Goal: Task Accomplishment & Management: Manage account settings

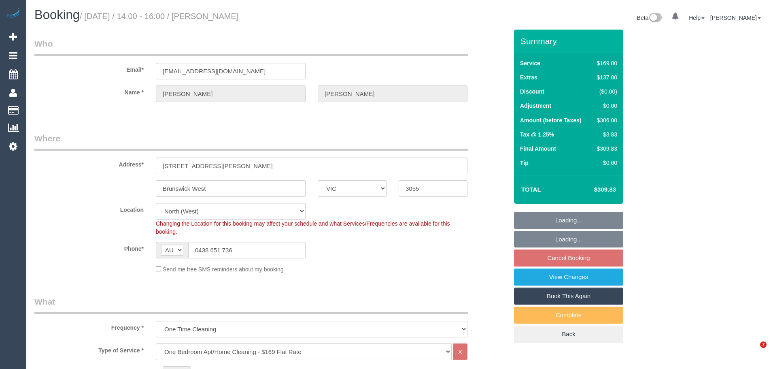
select select "VIC"
select select "string:stripe-pm_1SDcxr2GScqysDRVtwJxvvyn"
select select "number:32"
select select "number:14"
select select "number:19"
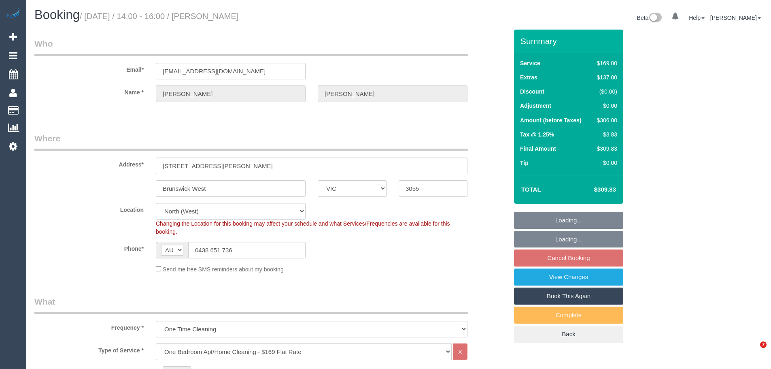
select select "object:787"
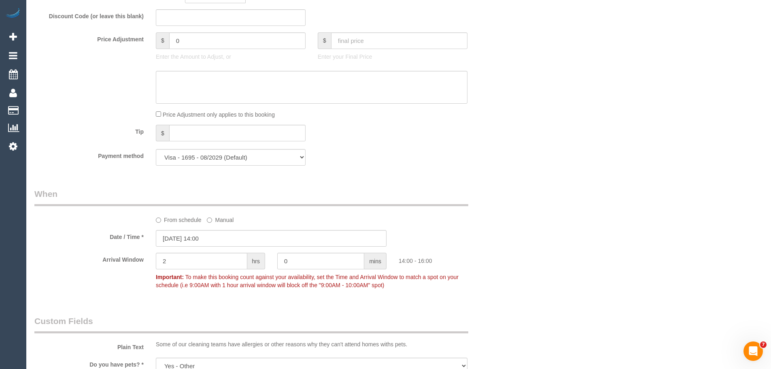
scroll to position [810, 0]
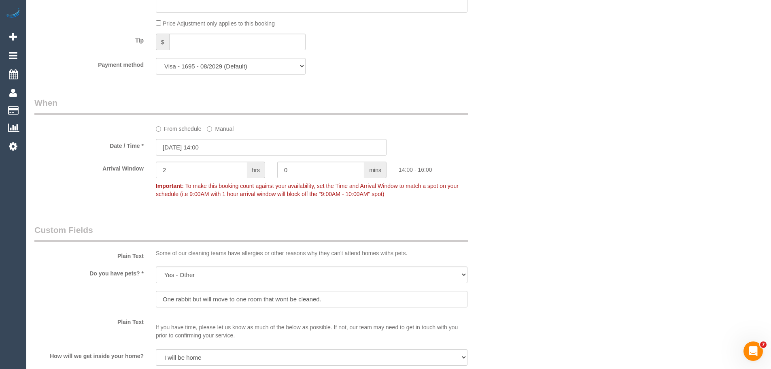
click at [165, 133] on label "From schedule" at bounding box center [179, 127] width 46 height 11
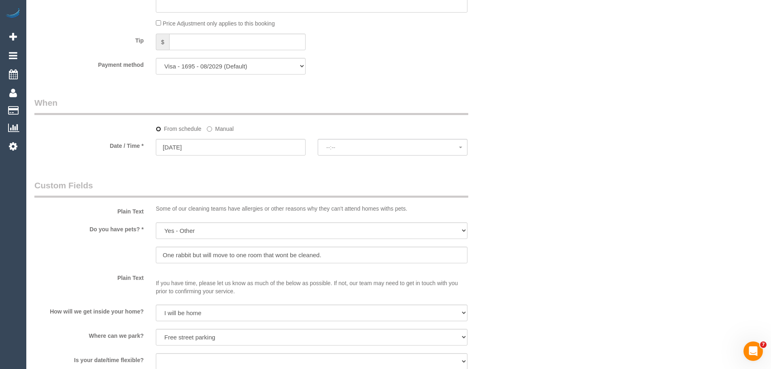
select select "spot6"
click at [172, 146] on input "13/10/2025" at bounding box center [231, 147] width 150 height 17
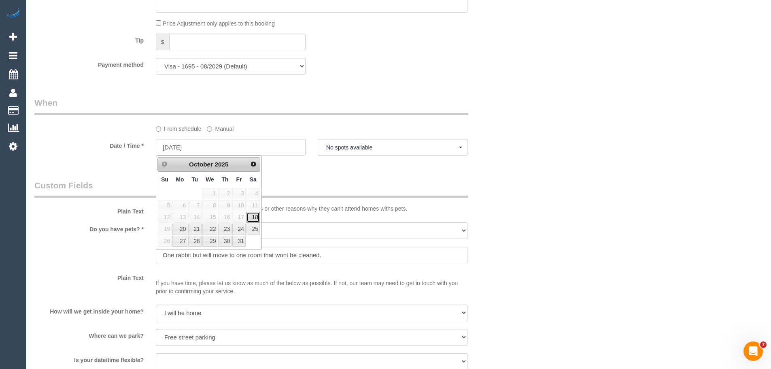
click at [255, 217] on link "18" at bounding box center [253, 217] width 13 height 11
type input "18/10/2025"
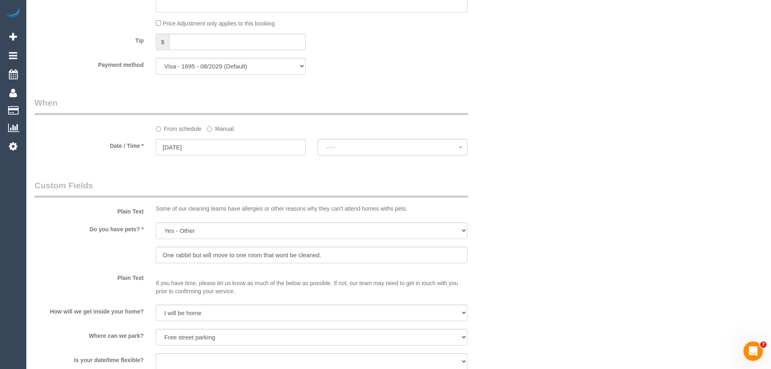
select select "spot11"
click at [332, 146] on span "07:00 - 08:00" at bounding box center [392, 147] width 133 height 6
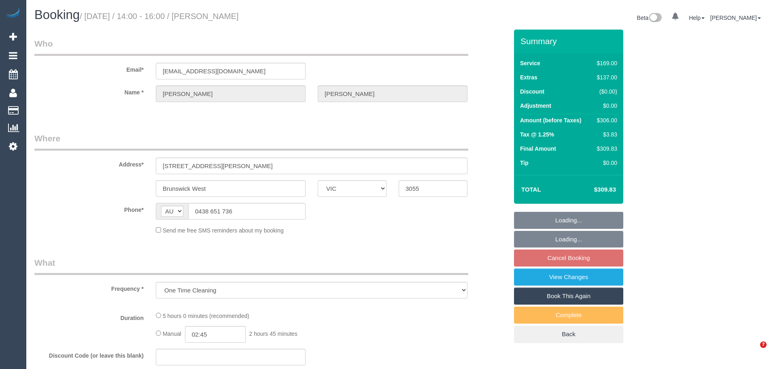
select select "VIC"
select select "string:stripe-pm_1SDcxr2GScqysDRVtwJxvvyn"
select select "number:32"
select select "number:14"
select select "number:19"
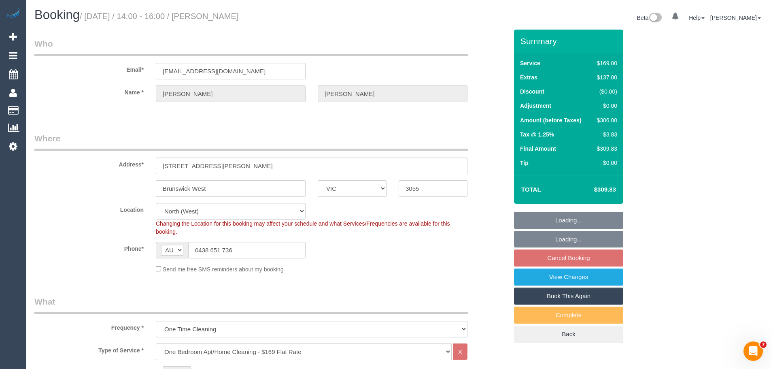
select select "object:787"
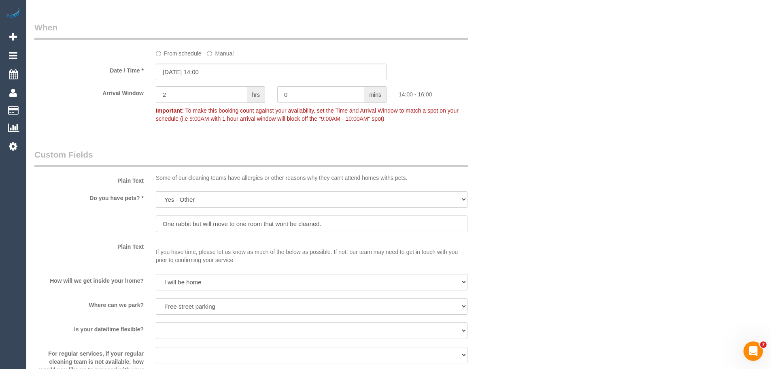
scroll to position [891, 0]
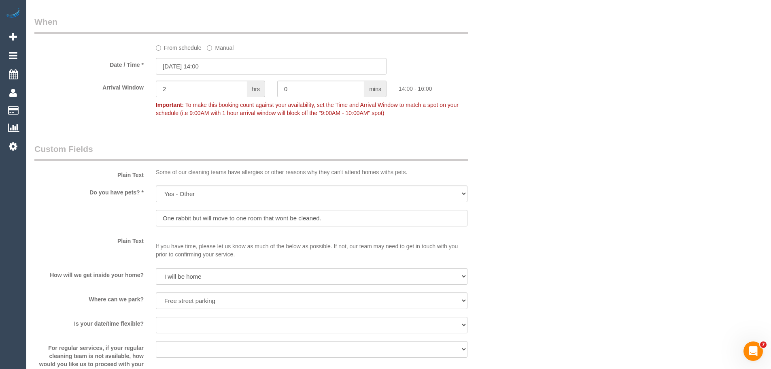
click at [170, 50] on label "From schedule" at bounding box center [179, 46] width 46 height 11
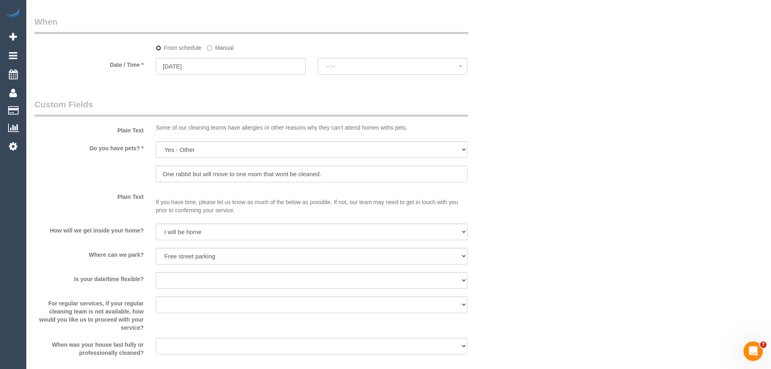
select select "spot6"
click at [172, 66] on input "13/10/2025" at bounding box center [231, 66] width 150 height 17
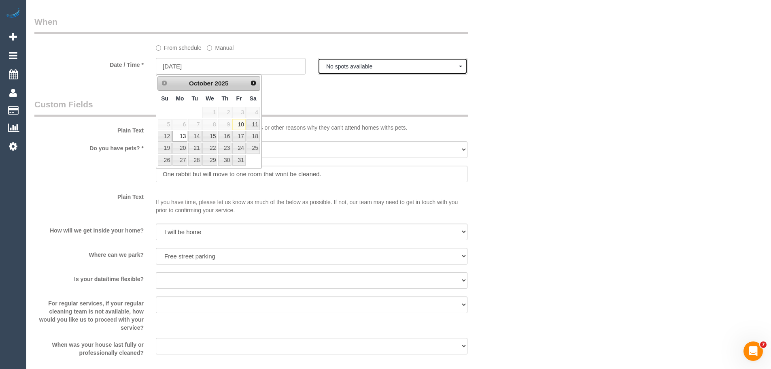
click at [359, 66] on span "No spots available" at bounding box center [392, 66] width 133 height 6
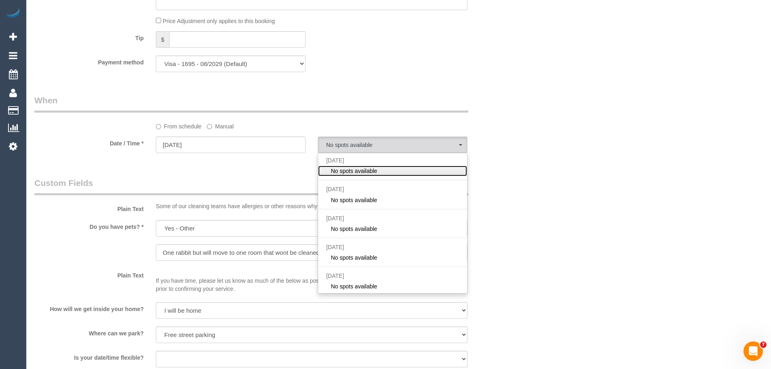
scroll to position [810, 0]
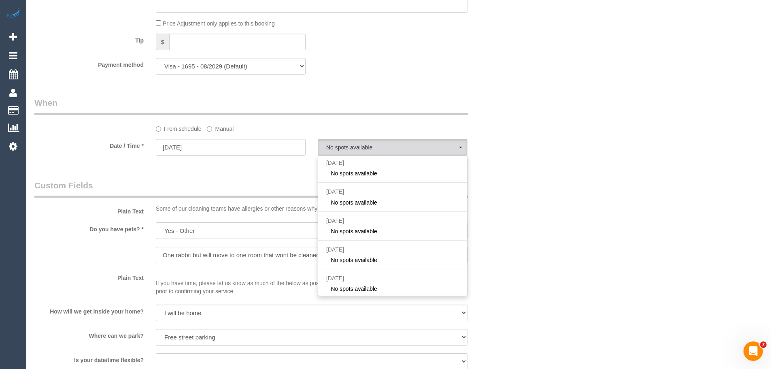
click at [497, 192] on div "Plain Text Some of our cleaning teams have allergies or other reasons why they …" at bounding box center [271, 197] width 486 height 37
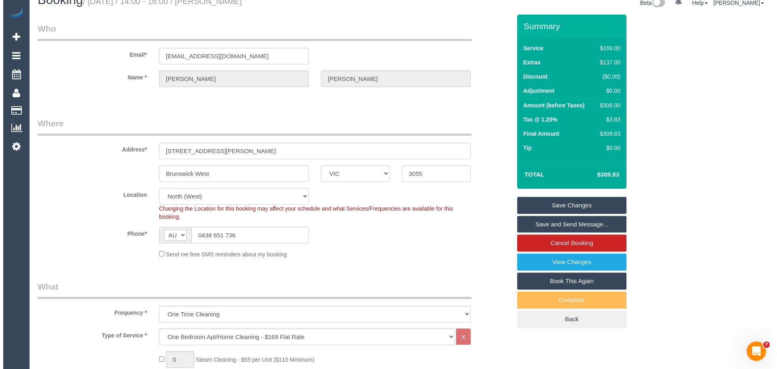
scroll to position [0, 0]
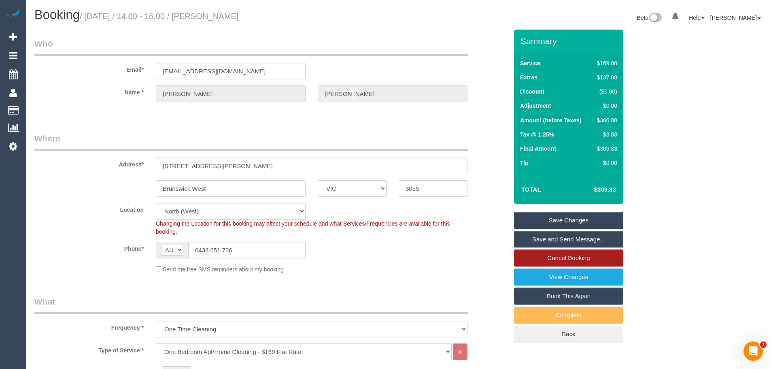
click at [527, 261] on link "Cancel Booking" at bounding box center [568, 257] width 109 height 17
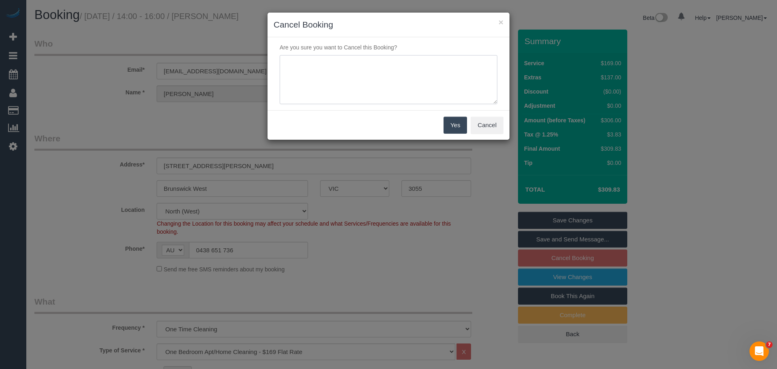
click at [340, 70] on textarea at bounding box center [389, 79] width 218 height 49
click at [381, 67] on textarea at bounding box center [389, 79] width 218 height 49
click at [393, 76] on textarea at bounding box center [389, 79] width 218 height 49
type textarea "Customer called to reschedule but her preferred days are fully booked so she is…"
click at [459, 128] on button "Yes" at bounding box center [455, 125] width 23 height 17
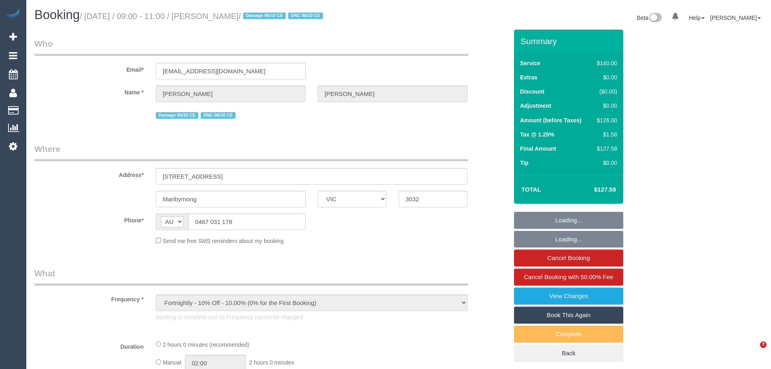
select select "VIC"
select select "string:stripe-pm_1NsxbR2GScqysDRV2eY3WmOr"
select select "number:30"
select select "number:14"
select select "number:19"
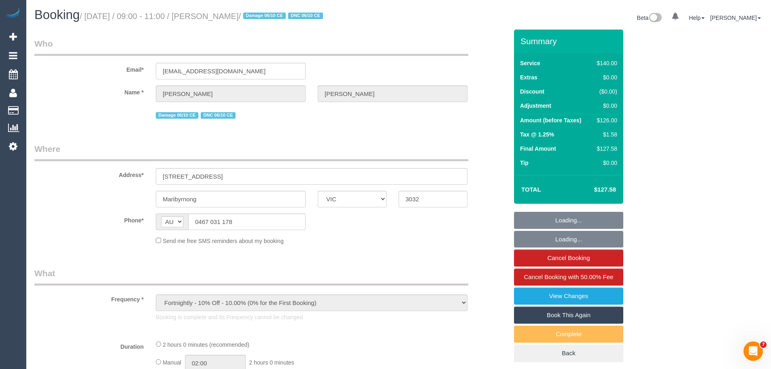
select select "number:34"
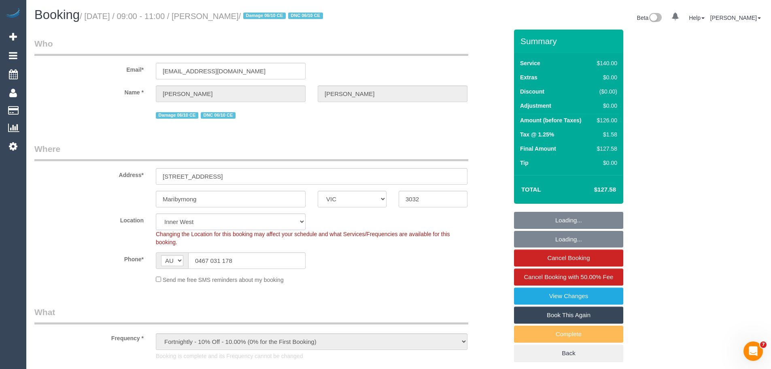
select select "object:747"
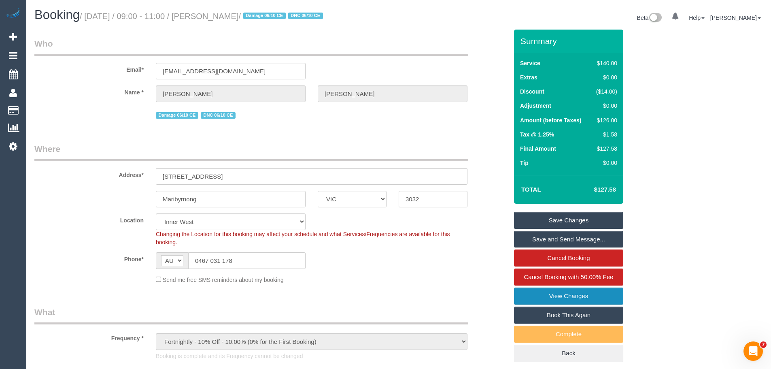
click at [551, 295] on link "View Changes" at bounding box center [568, 295] width 109 height 17
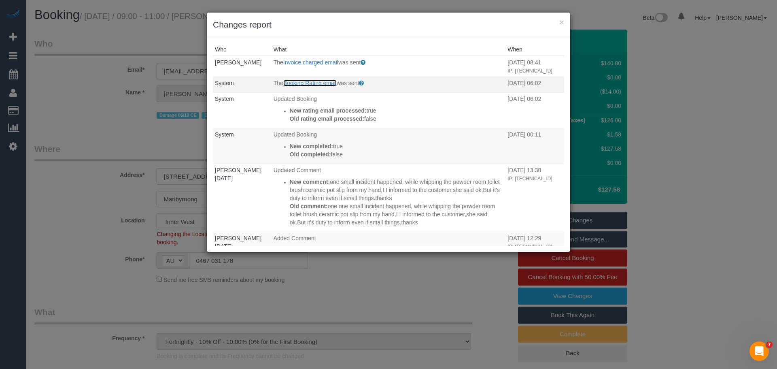
click at [300, 86] on link "Booking Rating email" at bounding box center [309, 83] width 53 height 6
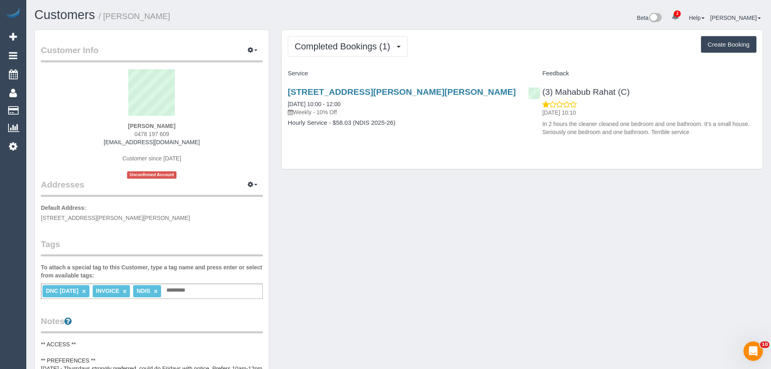
drag, startPoint x: 522, startPoint y: 127, endPoint x: 721, endPoint y: 153, distance: 200.5
click at [721, 153] on div "Completed Bookings (1) Completed Bookings (1) Upcoming Bookings (11) Cancelled …" at bounding box center [522, 99] width 481 height 139
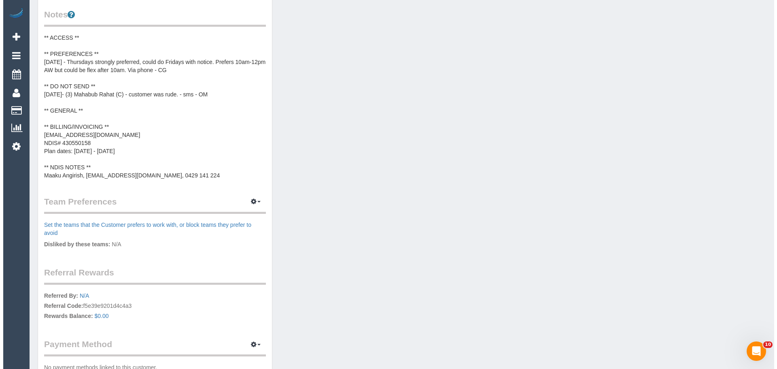
scroll to position [287, 0]
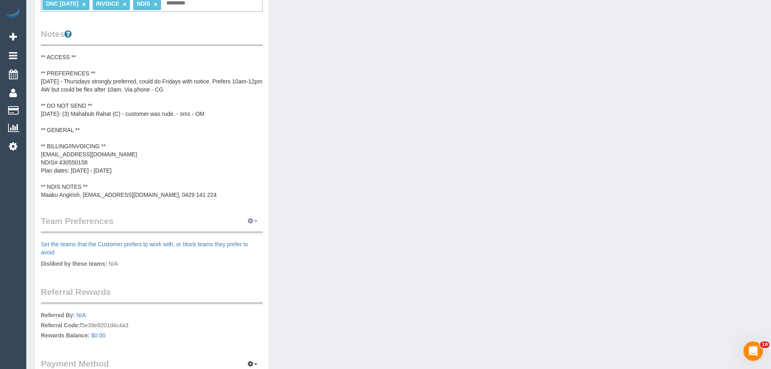
click at [249, 223] on icon "button" at bounding box center [251, 220] width 6 height 5
click at [242, 236] on link "Manage Preferences" at bounding box center [227, 236] width 69 height 11
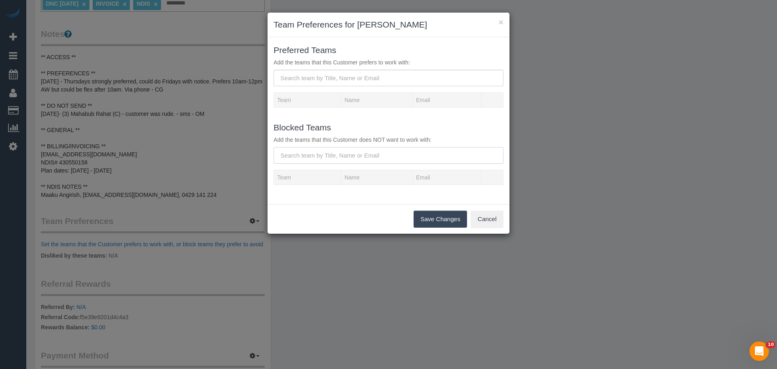
click at [329, 152] on input "text" at bounding box center [389, 155] width 230 height 17
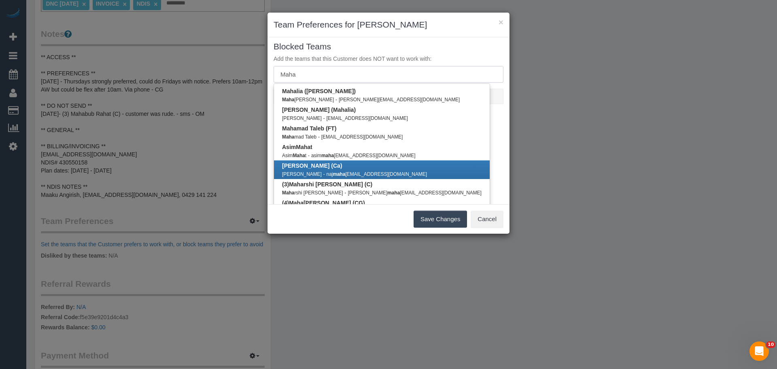
scroll to position [114, 0]
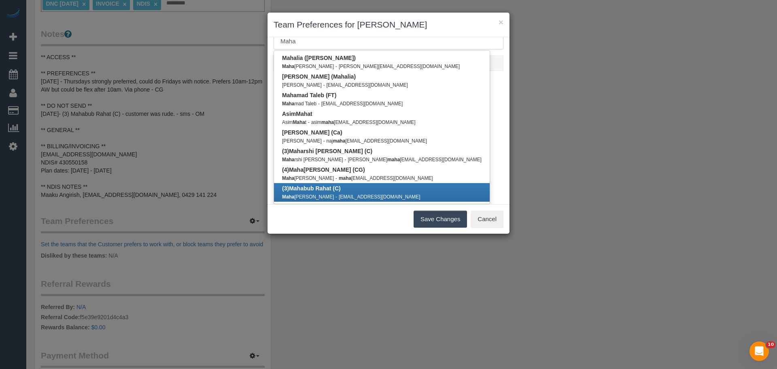
type input "Maha"
click at [354, 191] on link "(3) Maha bub Rahat (C) Maha bub Hasan Rahat - mrhx999000@gmail.com" at bounding box center [382, 192] width 216 height 19
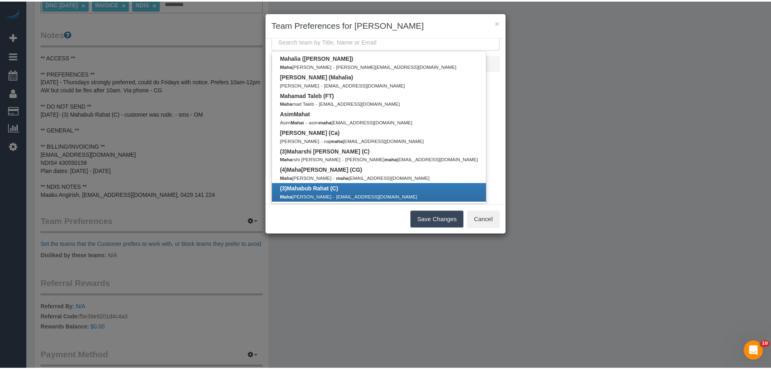
scroll to position [0, 0]
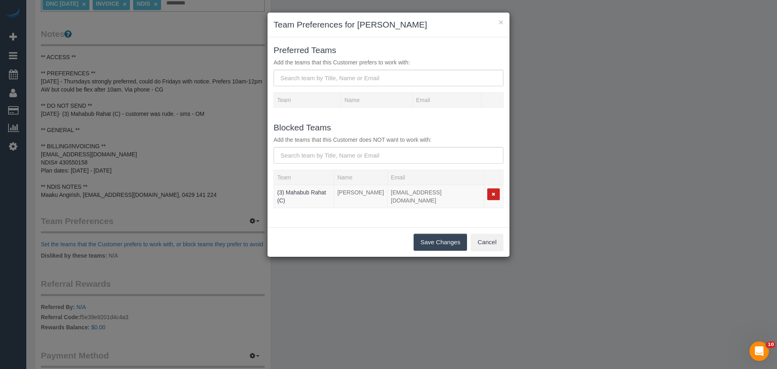
click at [441, 237] on button "Save Changes" at bounding box center [440, 242] width 53 height 17
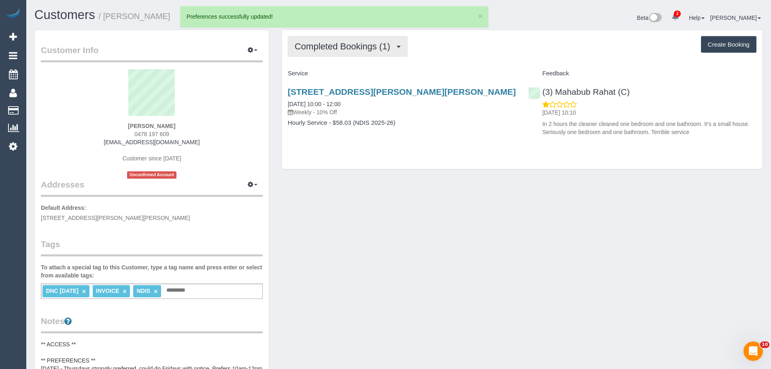
click at [391, 38] on button "Completed Bookings (1)" at bounding box center [348, 46] width 120 height 21
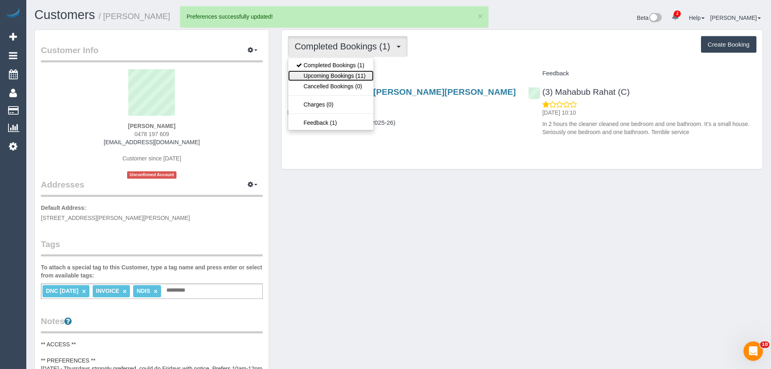
click at [355, 76] on link "Upcoming Bookings (11)" at bounding box center [330, 75] width 85 height 11
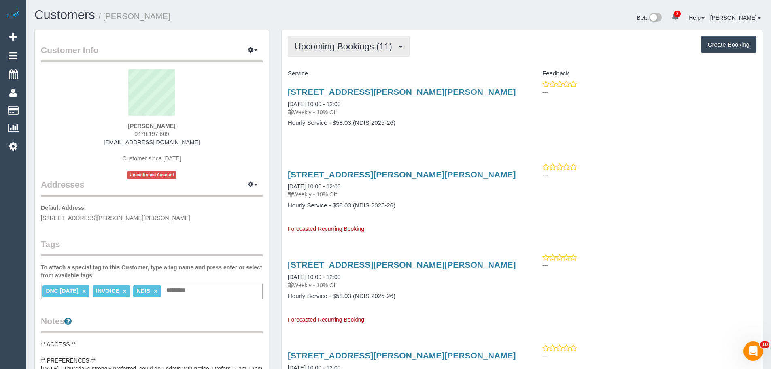
click at [338, 50] on span "Upcoming Bookings (11)" at bounding box center [346, 46] width 102 height 10
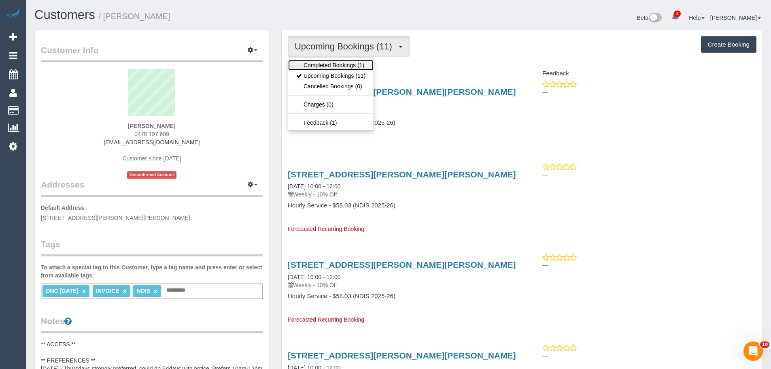
click at [336, 66] on link "Completed Bookings (1)" at bounding box center [330, 65] width 85 height 11
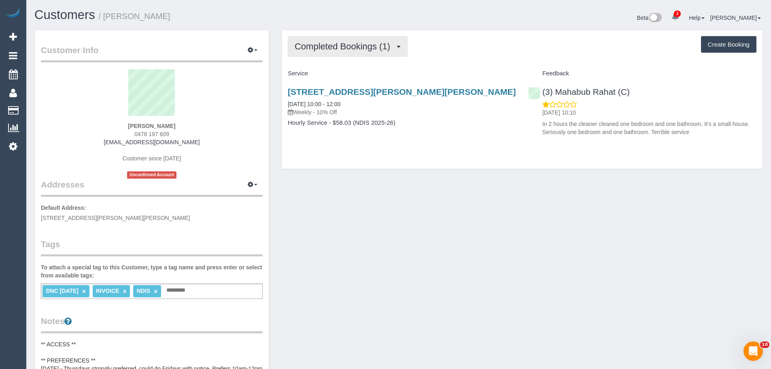
click at [339, 43] on span "Completed Bookings (1)" at bounding box center [345, 46] width 100 height 10
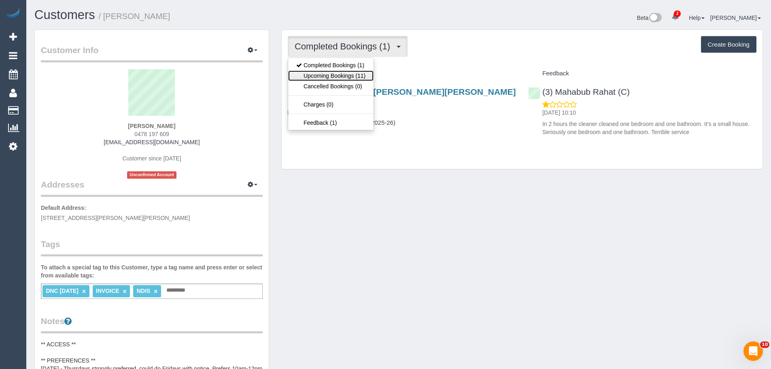
click at [336, 75] on link "Upcoming Bookings (11)" at bounding box center [330, 75] width 85 height 11
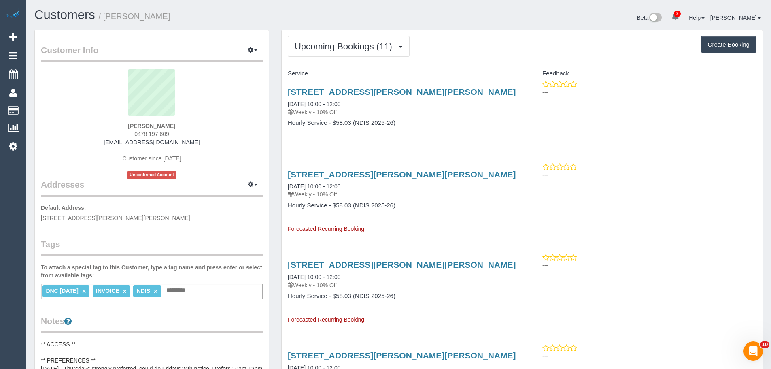
drag, startPoint x: 285, startPoint y: 103, endPoint x: 445, endPoint y: 136, distance: 163.6
click at [445, 136] on div "15 Mccracken Avenue, Pascoe Vale, VIC 3044 16/10/2025 10:00 - 12:00 Weekly - 10…" at bounding box center [402, 111] width 240 height 62
click at [339, 141] on div "15 Mccracken Avenue, Pascoe Vale, VIC 3044 16/10/2025 10:00 - 12:00 Weekly - 10…" at bounding box center [402, 111] width 240 height 62
click at [339, 47] on span "Upcoming Bookings (11)" at bounding box center [346, 46] width 102 height 10
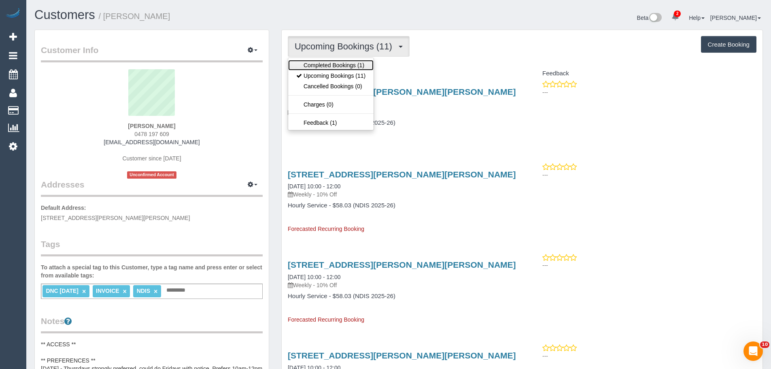
click at [337, 67] on link "Completed Bookings (1)" at bounding box center [330, 65] width 85 height 11
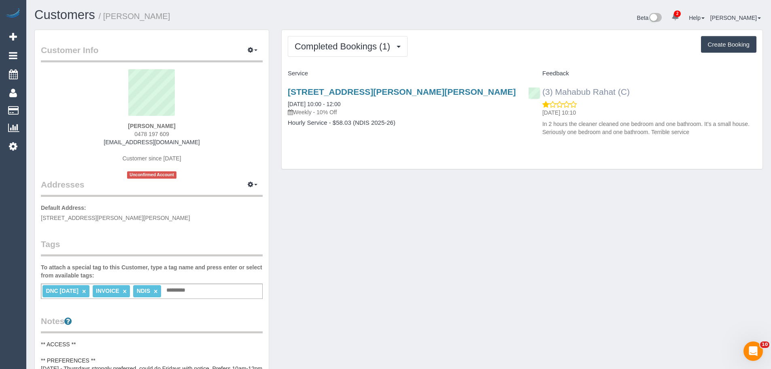
drag, startPoint x: 638, startPoint y: 91, endPoint x: 543, endPoint y: 96, distance: 95.6
click at [543, 96] on div "(3) Mahabub Rahat (C) 10/10/2025 10:10 In 2 hours the cleaner cleaned one bedro…" at bounding box center [642, 110] width 240 height 60
click at [289, 153] on div "Completed Bookings (1) Completed Bookings (1) Upcoming Bookings (11) Cancelled …" at bounding box center [522, 99] width 481 height 139
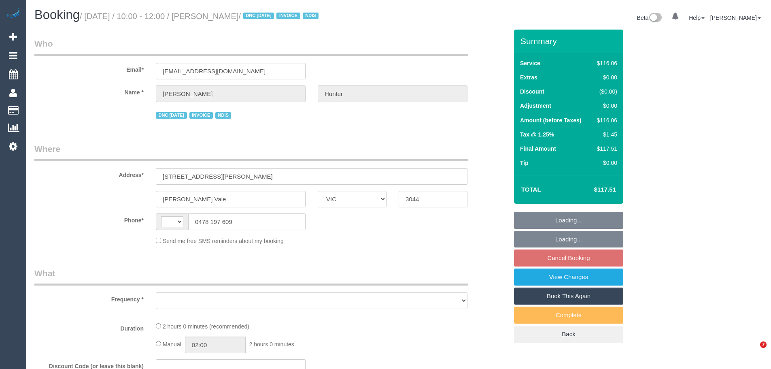
select select "VIC"
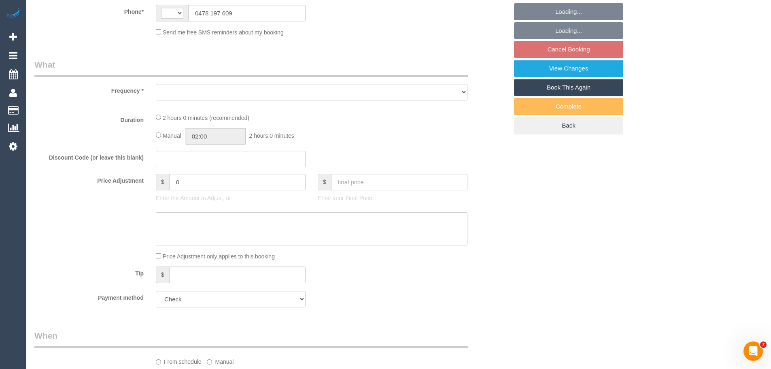
select select "number:29"
select select "number:14"
select select "number:19"
select select "number:25"
select select "number:34"
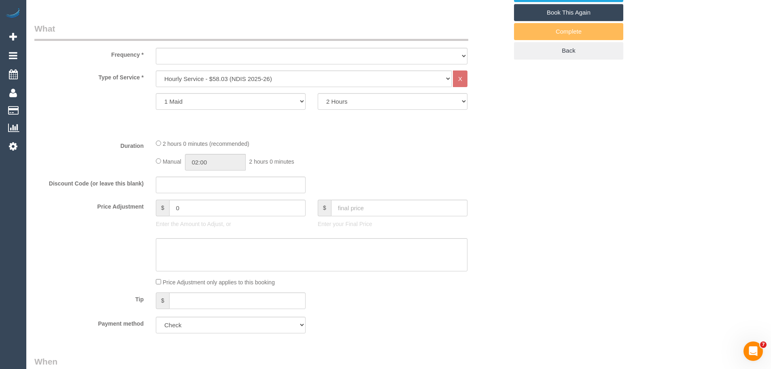
select select "string:AU"
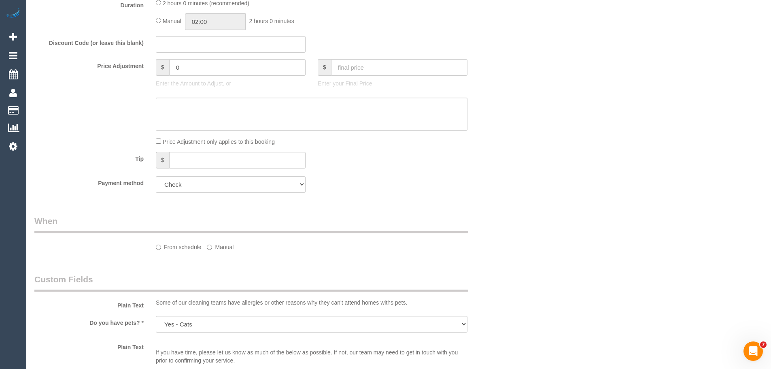
select select "object:756"
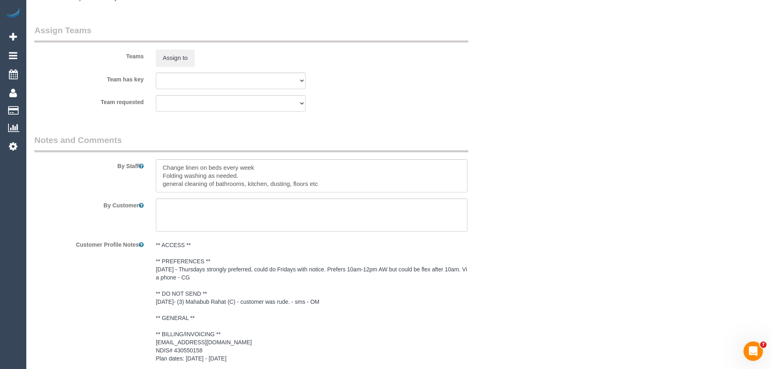
scroll to position [1012, 0]
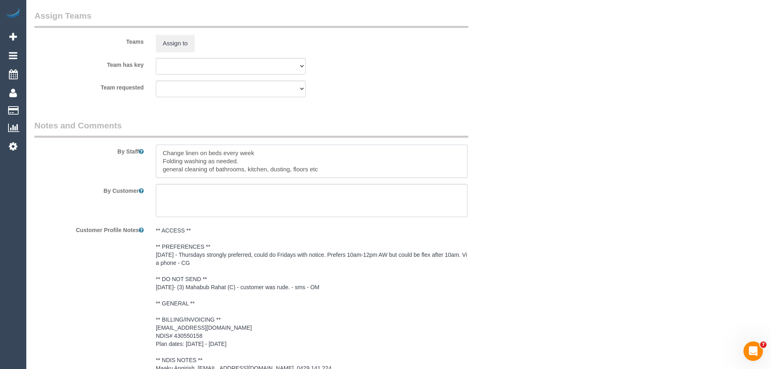
drag, startPoint x: 162, startPoint y: 153, endPoint x: 342, endPoint y: 176, distance: 182.1
click at [342, 176] on textarea at bounding box center [312, 161] width 312 height 33
click at [309, 169] on textarea at bounding box center [312, 161] width 312 height 33
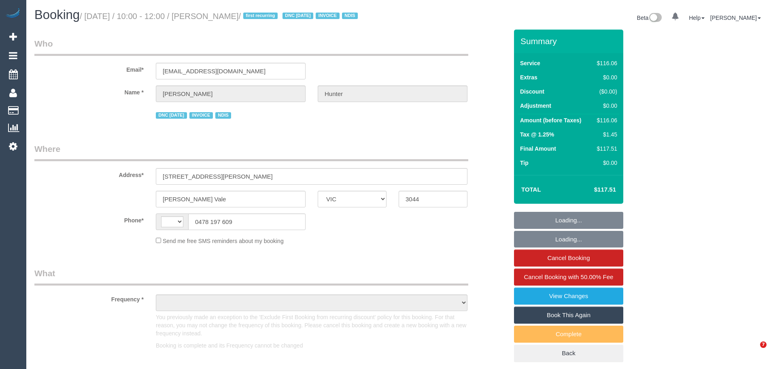
select select "VIC"
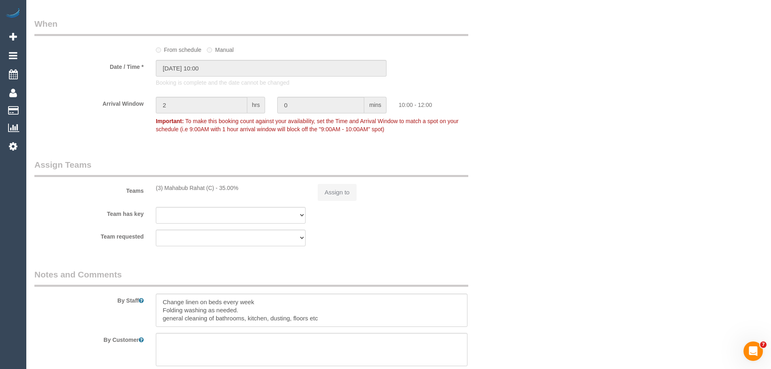
select select "string:AU"
select select "object:730"
select select "number:29"
select select "number:14"
select select "number:19"
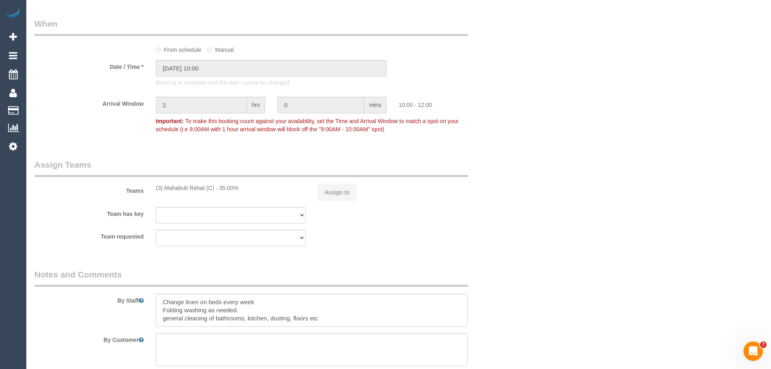
select select "number:25"
select select "number:34"
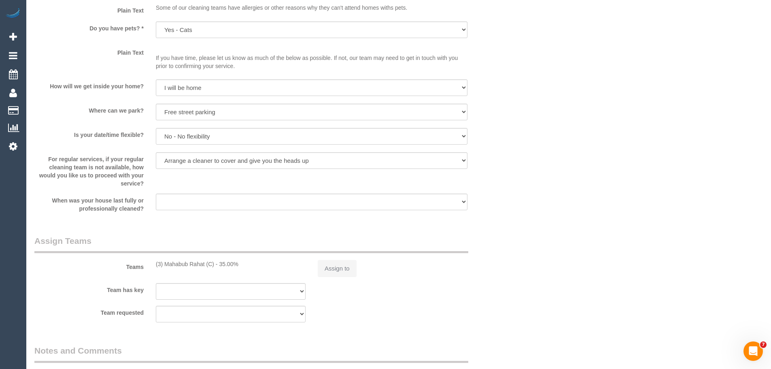
select select "object:1403"
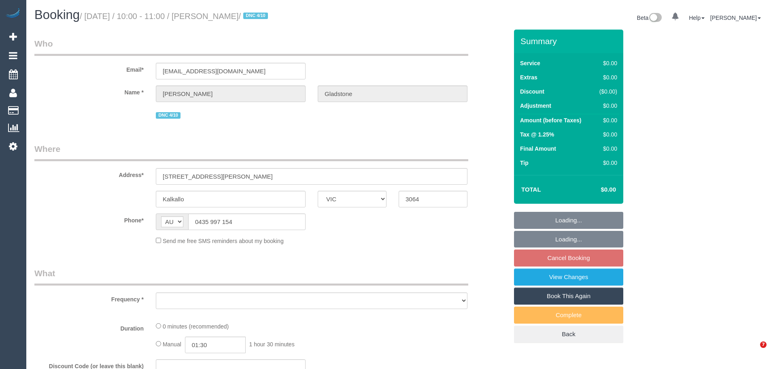
select select "VIC"
select select "number:28"
select select "number:14"
select select "number:19"
select select "number:22"
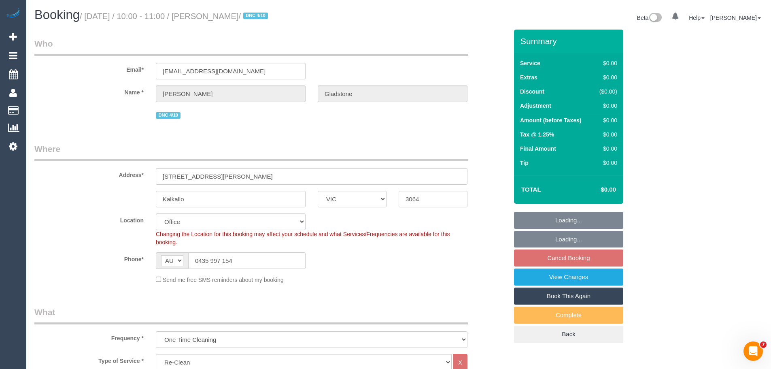
select select "object:2056"
click at [287, 259] on input "0435 997 154" at bounding box center [246, 260] width 117 height 17
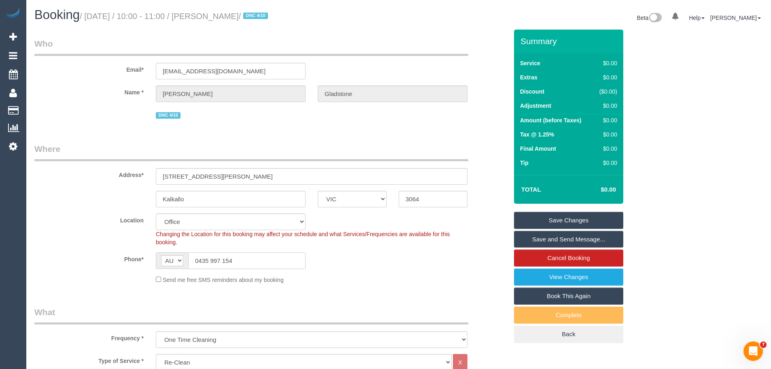
drag, startPoint x: 269, startPoint y: 256, endPoint x: 57, endPoint y: 244, distance: 212.9
click at [57, 244] on sui-booking-location "Location Office City East (North) East (South) Inner East Inner North (East) In…" at bounding box center [271, 248] width 474 height 70
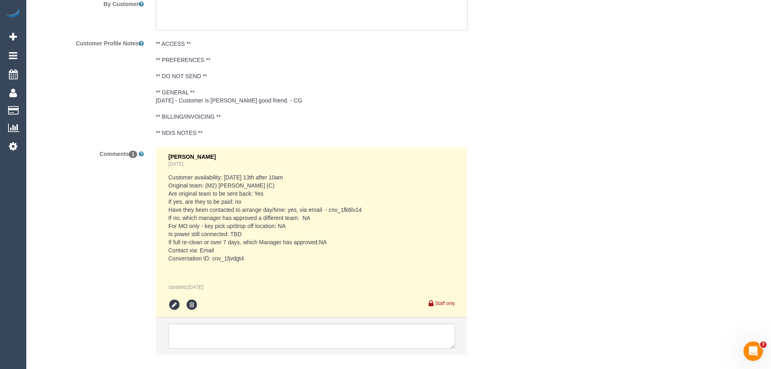
scroll to position [1376, 0]
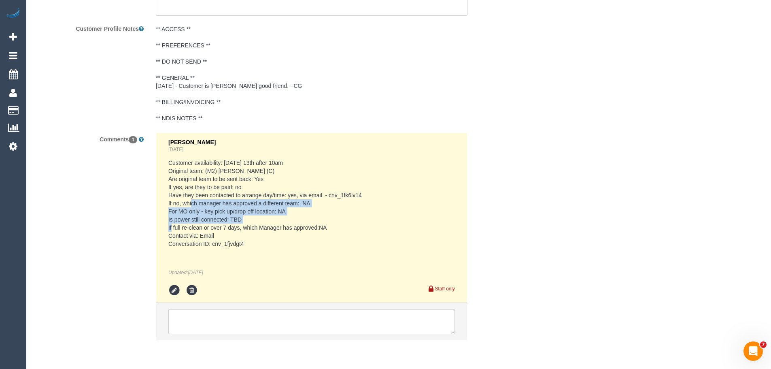
drag, startPoint x: 183, startPoint y: 201, endPoint x: 446, endPoint y: 248, distance: 267.3
click at [387, 239] on pre "Customer availability: Monday 13th after 10am Original team: (M2) Darshan Gevar…" at bounding box center [311, 203] width 287 height 89
click at [183, 166] on pre "Customer availability: Monday 13th after 10am Original team: (M2) Darshan Gevar…" at bounding box center [311, 203] width 287 height 89
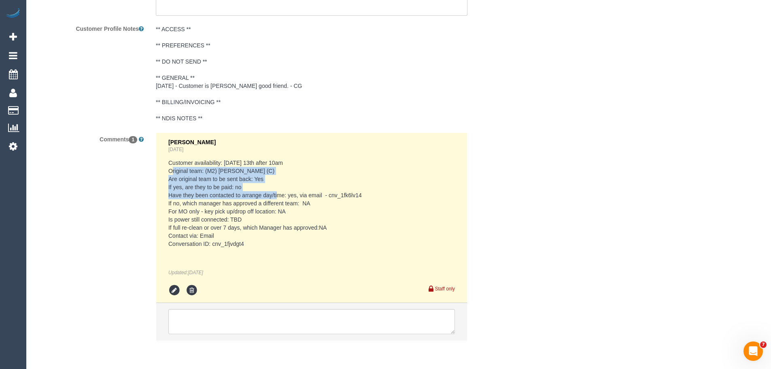
drag, startPoint x: 172, startPoint y: 168, endPoint x: 272, endPoint y: 196, distance: 104.6
click at [272, 196] on pre "Customer availability: Monday 13th after 10am Original team: (M2) Darshan Gevar…" at bounding box center [311, 203] width 287 height 89
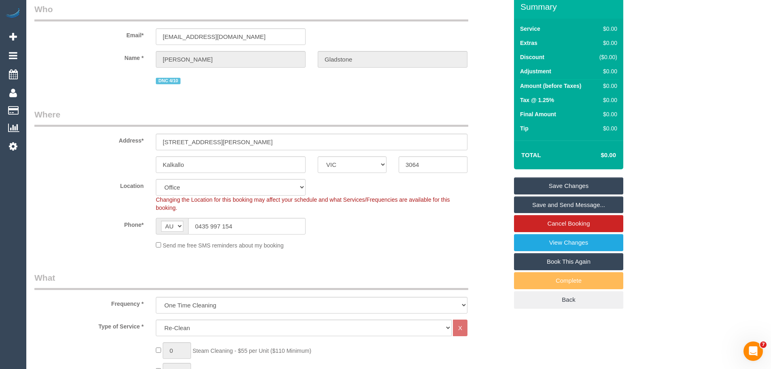
scroll to position [0, 0]
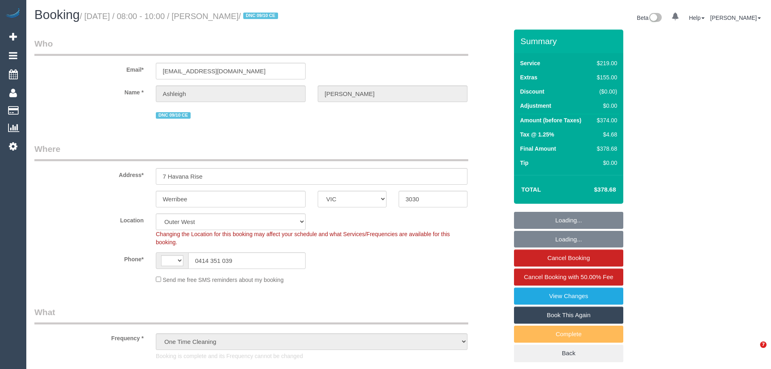
select select "VIC"
select select "string:stripe-pm_1SAHR22GScqysDRVGUoMi5em"
select select "number:30"
select select "number:14"
select select "number:19"
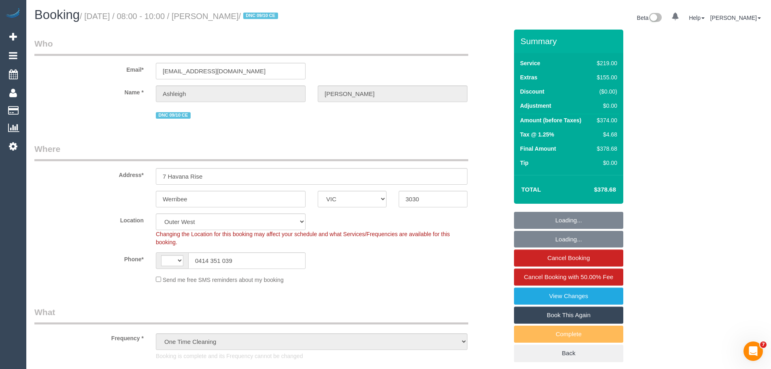
select select "number:25"
select select "number:26"
select select "string:AU"
select select "object:703"
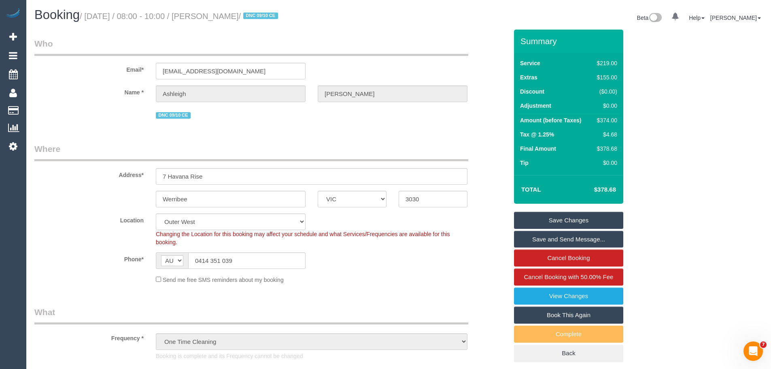
click at [610, 120] on div "$374.00" at bounding box center [605, 120] width 23 height 8
copy div "374.00"
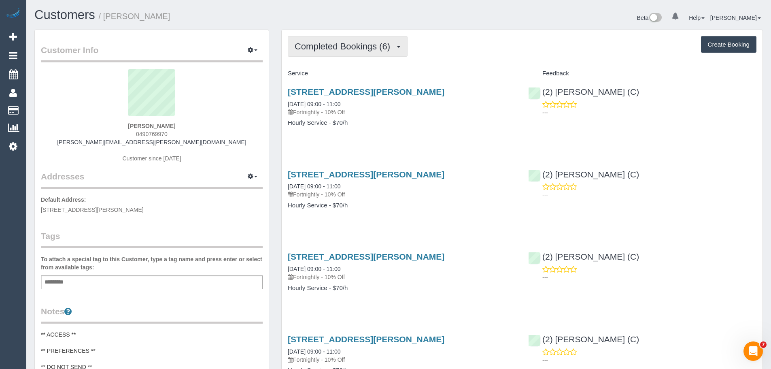
click at [356, 45] on span "Completed Bookings (6)" at bounding box center [345, 46] width 100 height 10
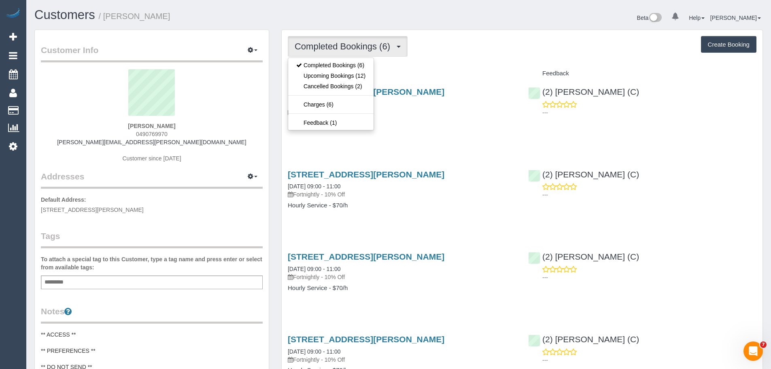
click at [453, 50] on div "Completed Bookings (6) Completed Bookings (6) Upcoming Bookings (12) Cancelled …" at bounding box center [522, 46] width 469 height 21
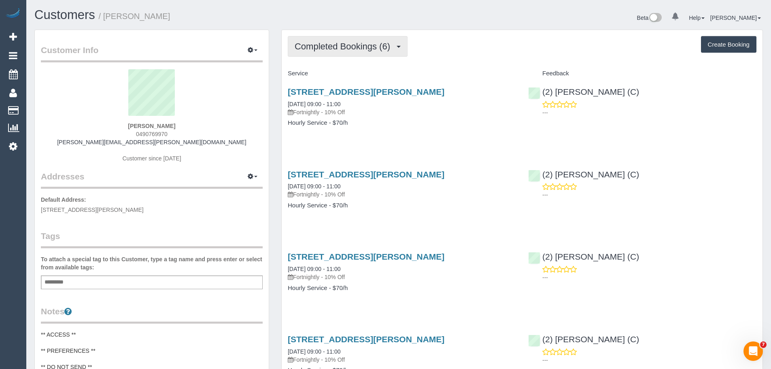
click at [358, 46] on span "Completed Bookings (6)" at bounding box center [345, 46] width 100 height 10
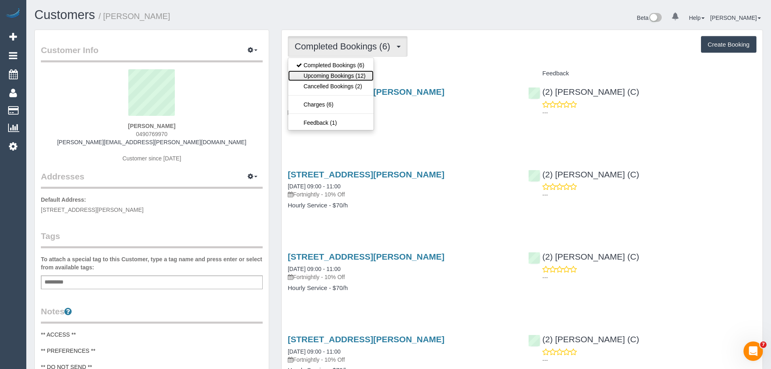
click at [348, 72] on link "Upcoming Bookings (12)" at bounding box center [330, 75] width 85 height 11
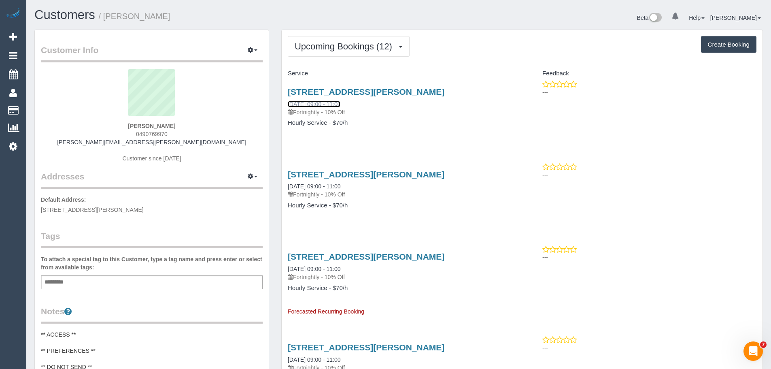
click at [330, 104] on link "21/10/2025 09:00 - 11:00" at bounding box center [314, 104] width 53 height 6
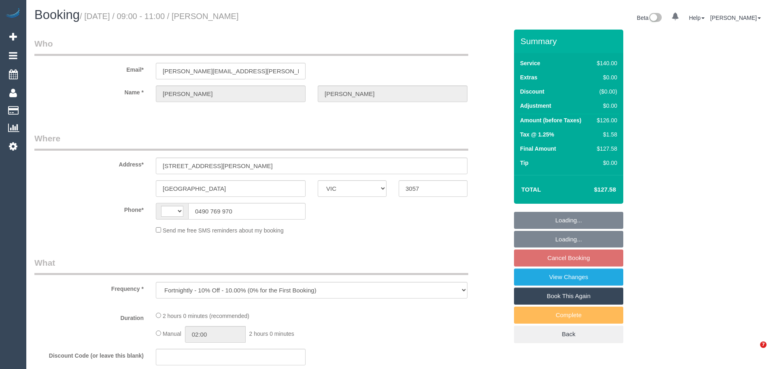
select select "VIC"
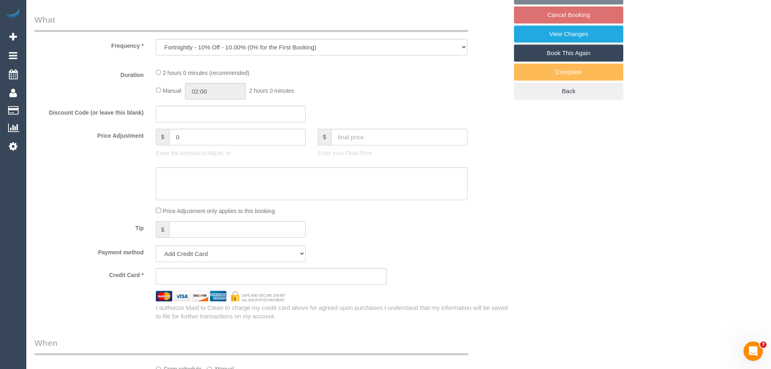
select select "string:AU"
select select "string:stripe-pm_1RdTyA2GScqysDRVt5lN4yUT"
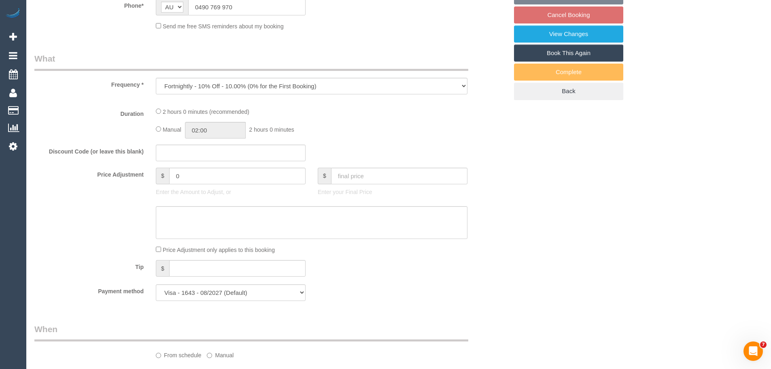
select select "object:568"
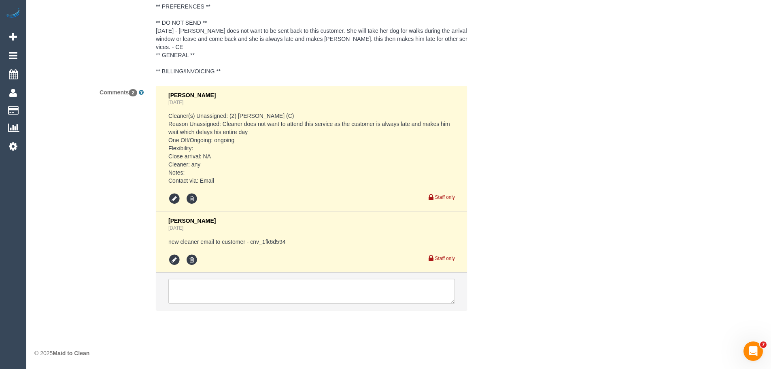
select select "number:30"
select select "number:14"
select select "number:19"
select select "number:24"
select select "number:34"
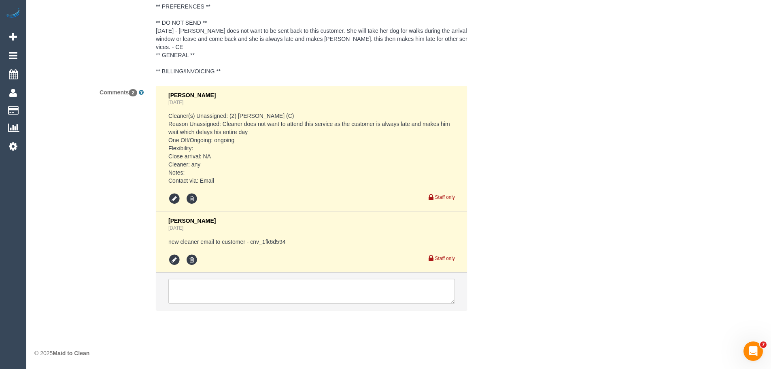
select select "number:13"
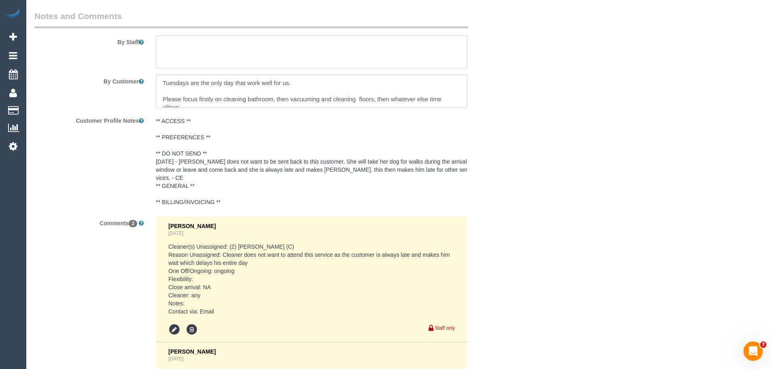
scroll to position [1478, 0]
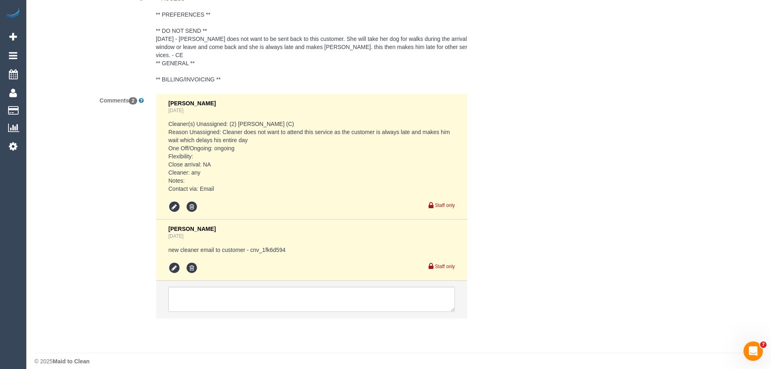
select select "spot3"
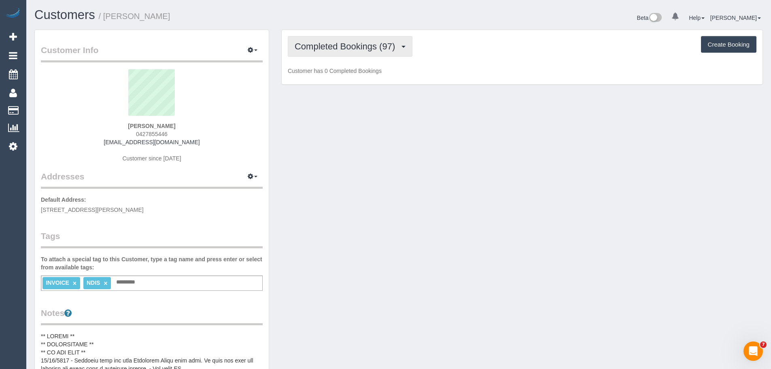
click at [342, 46] on span "Completed Bookings (97)" at bounding box center [347, 46] width 104 height 10
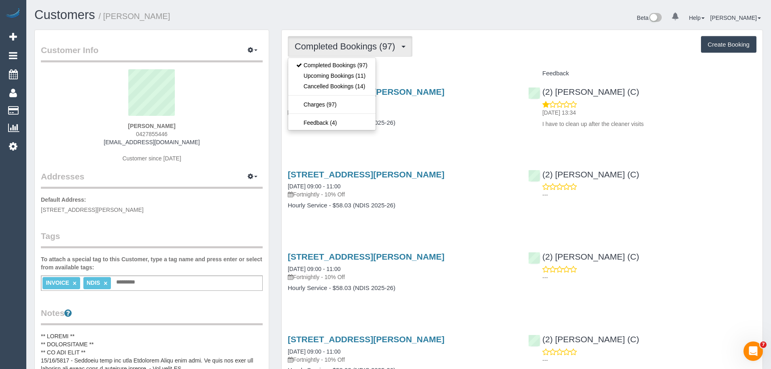
click at [444, 55] on div "Completed Bookings (97) Completed Bookings (97) Upcoming Bookings (11) Cancelle…" at bounding box center [522, 46] width 469 height 21
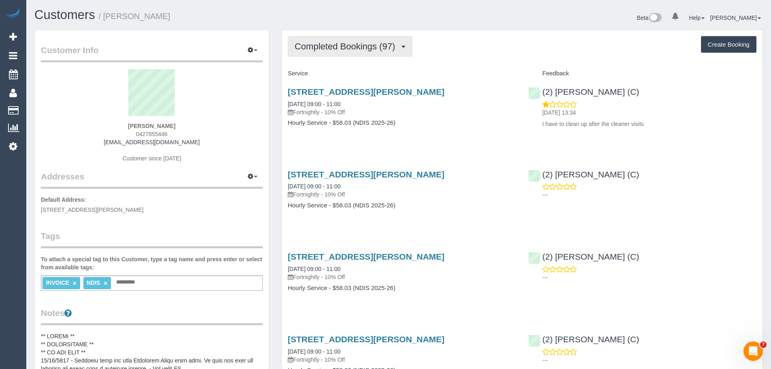
click at [357, 50] on span "Completed Bookings (97)" at bounding box center [347, 46] width 104 height 10
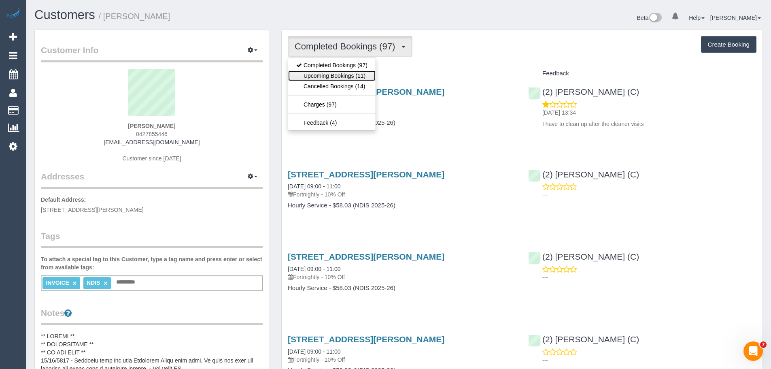
click at [357, 72] on link "Upcoming Bookings (11)" at bounding box center [331, 75] width 87 height 11
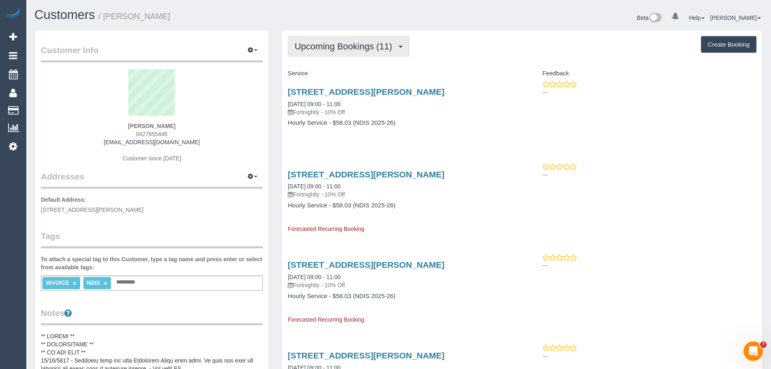
click at [340, 45] on span "Upcoming Bookings (11)" at bounding box center [346, 46] width 102 height 10
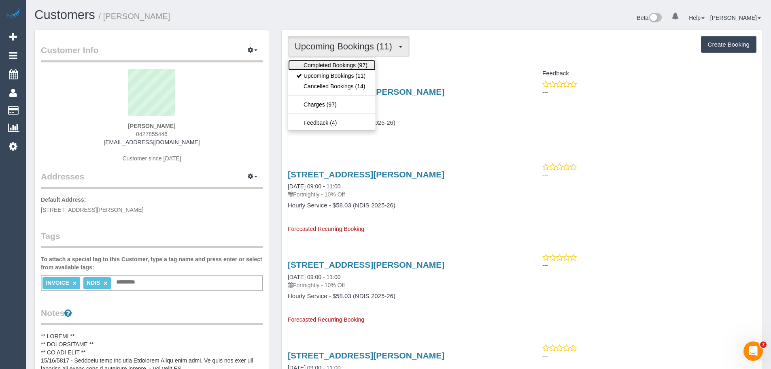
click at [340, 64] on link "Completed Bookings (97)" at bounding box center [331, 65] width 87 height 11
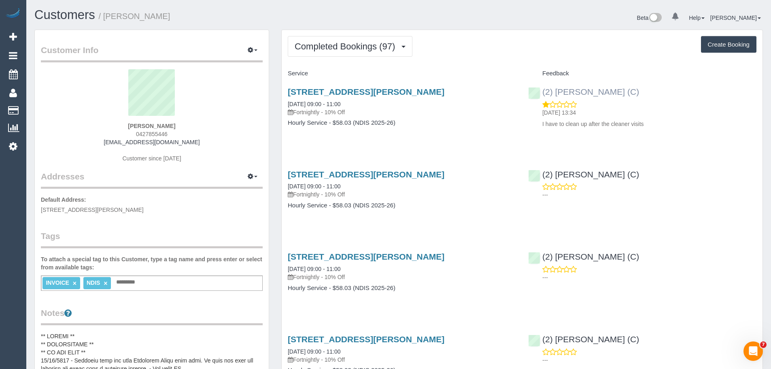
drag, startPoint x: 683, startPoint y: 91, endPoint x: 542, endPoint y: 92, distance: 140.5
click at [542, 92] on div "(2) [PERSON_NAME] (C) [DATE] 13:34 I have to clean up after the cleaner visits" at bounding box center [642, 105] width 240 height 51
copy link "(2) [PERSON_NAME] (C)"
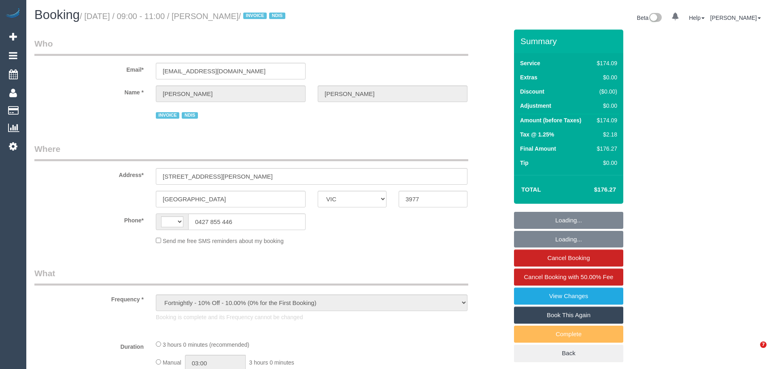
select select "VIC"
select select "string:AU"
select select "number:28"
select select "number:14"
select select "number:19"
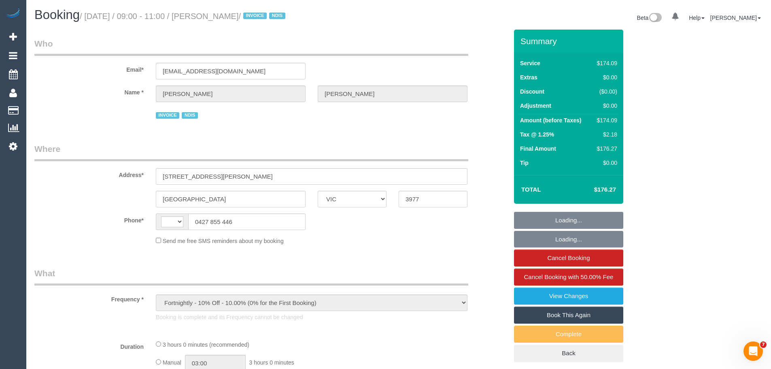
select select "number:25"
select select "number:35"
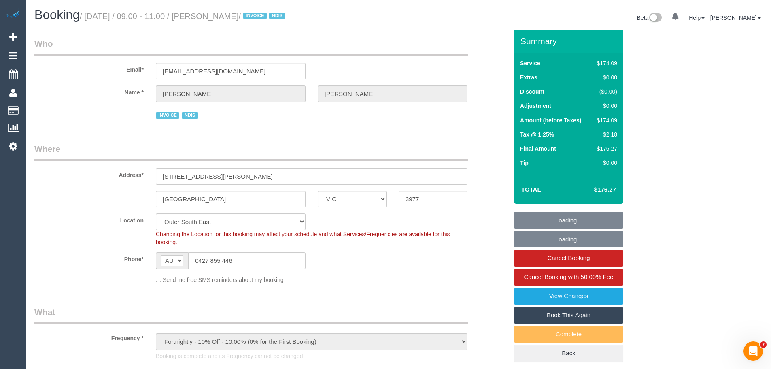
select select "object:687"
select select "180"
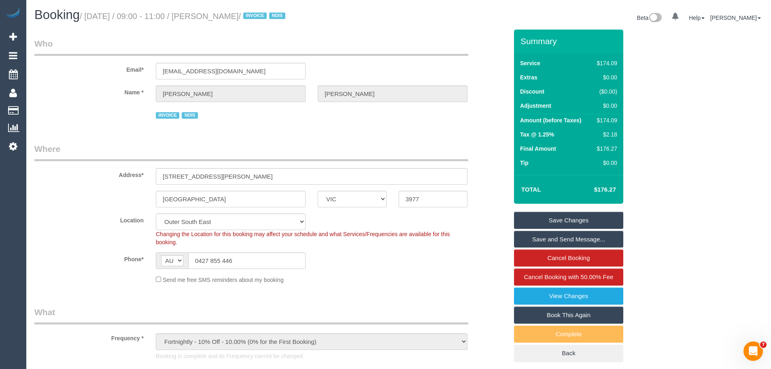
click at [610, 120] on div "$174.09" at bounding box center [605, 120] width 23 height 8
copy div "174.09"
